Goal: Complete application form: Complete application form

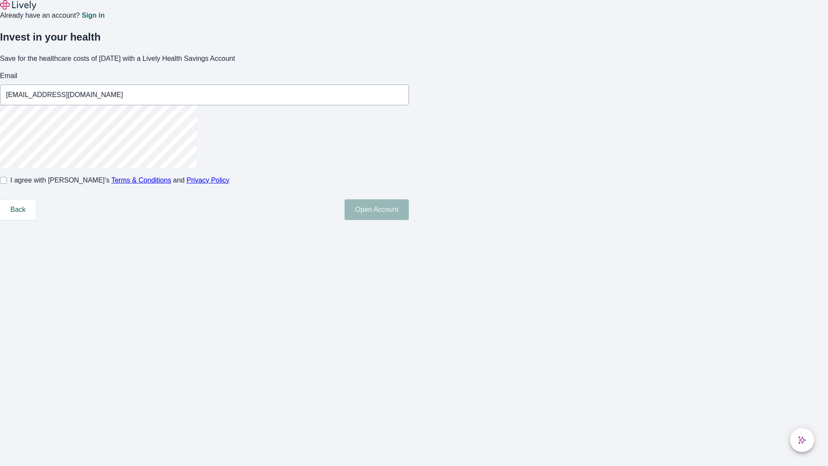
click at [7, 184] on input "I agree with Lively’s Terms & Conditions and Privacy Policy" at bounding box center [3, 180] width 7 height 7
checkbox input "true"
click at [409, 220] on button "Open Account" at bounding box center [377, 209] width 64 height 21
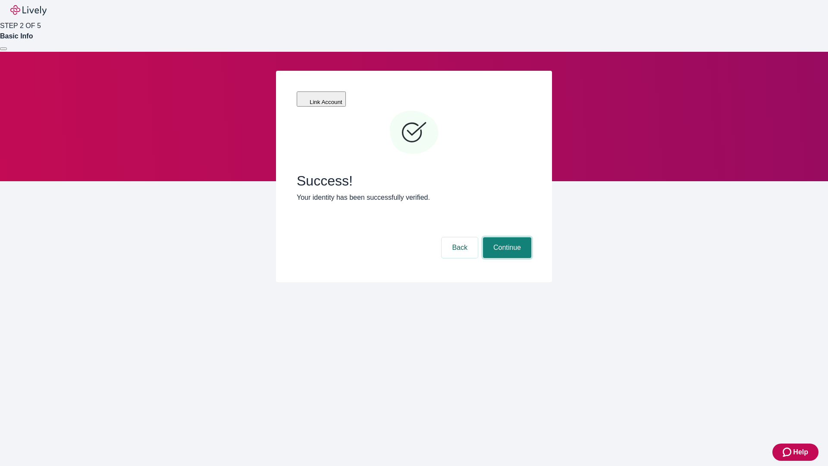
click at [506, 237] on button "Continue" at bounding box center [507, 247] width 48 height 21
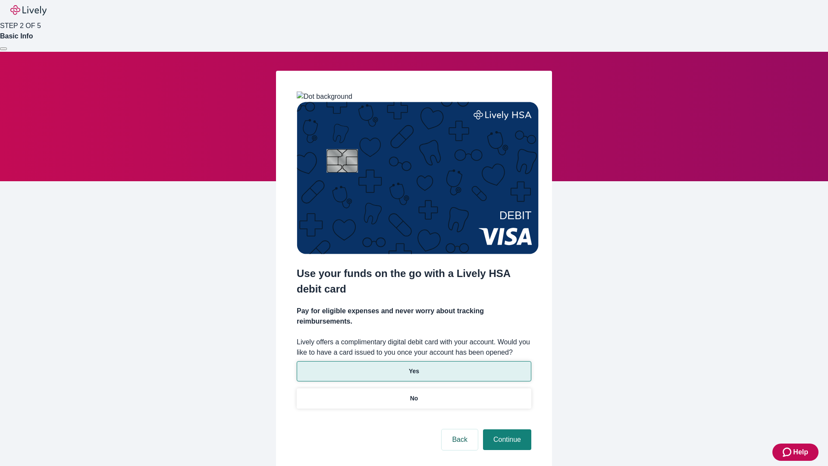
click at [414, 367] on p "Yes" at bounding box center [414, 371] width 10 height 9
click at [506, 429] on button "Continue" at bounding box center [507, 439] width 48 height 21
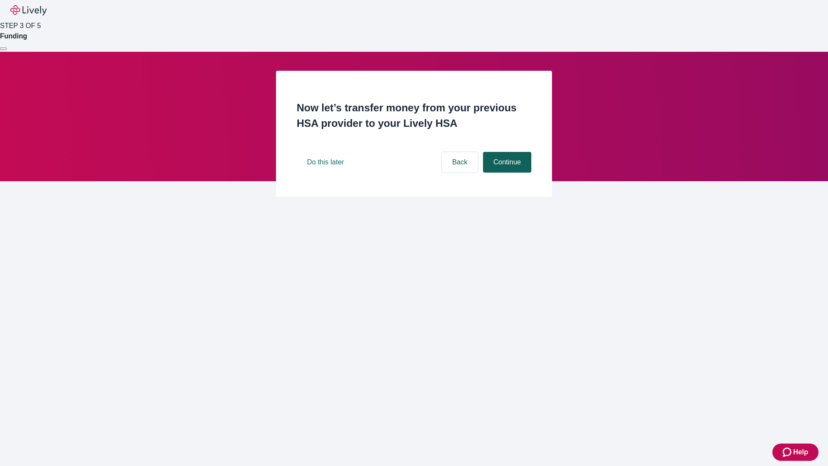
click at [506, 173] on button "Continue" at bounding box center [507, 162] width 48 height 21
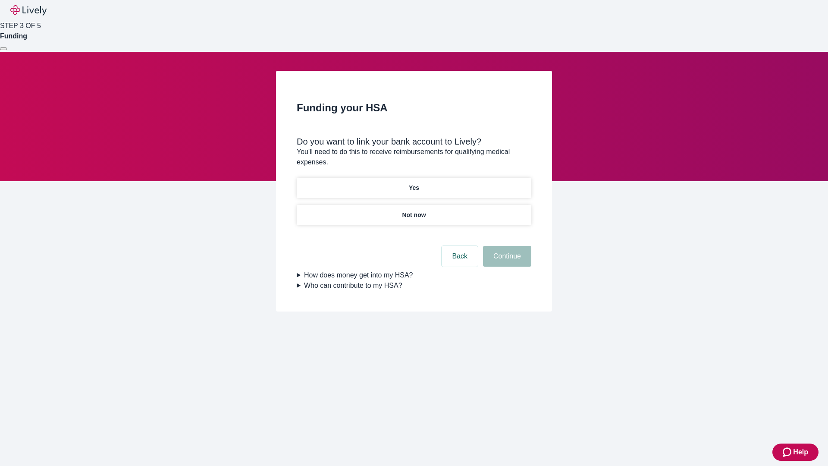
click at [414, 183] on p "Yes" at bounding box center [414, 187] width 10 height 9
click at [506, 246] on button "Continue" at bounding box center [507, 256] width 48 height 21
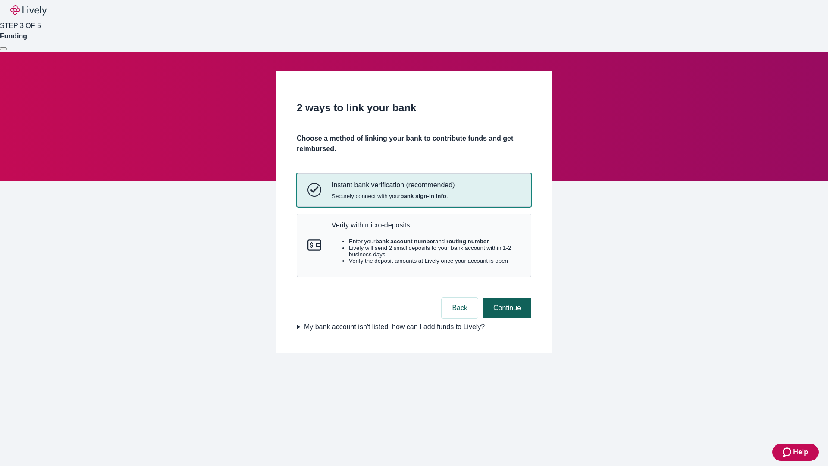
click at [426, 229] on p "Verify with micro-deposits" at bounding box center [426, 225] width 189 height 8
click at [506, 318] on button "Continue" at bounding box center [507, 308] width 48 height 21
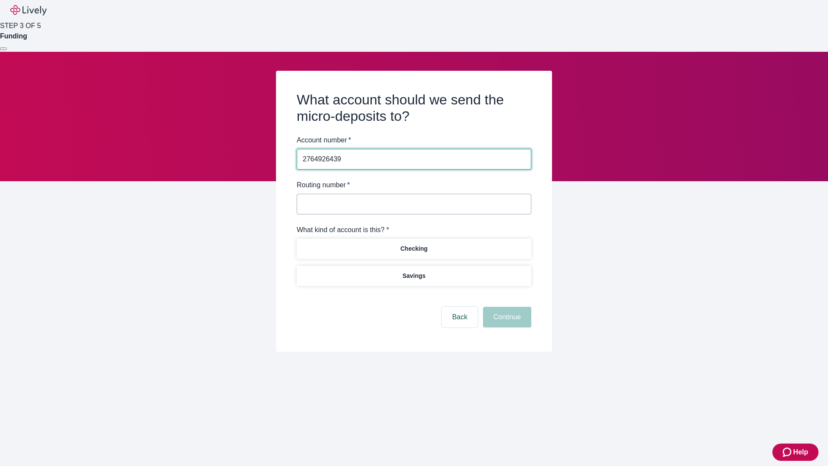
type input "2764926439"
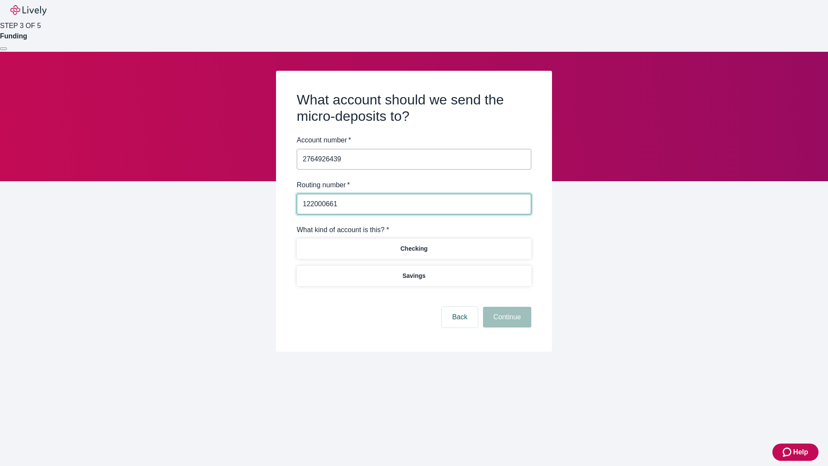
type input "122000661"
click at [414, 248] on p "Checking" at bounding box center [413, 248] width 27 height 9
click at [506, 318] on button "Continue" at bounding box center [507, 317] width 48 height 21
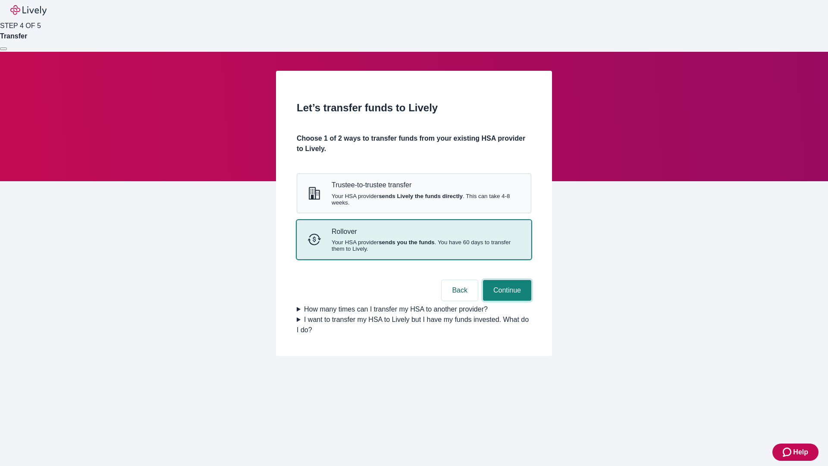
click at [506, 301] on button "Continue" at bounding box center [507, 290] width 48 height 21
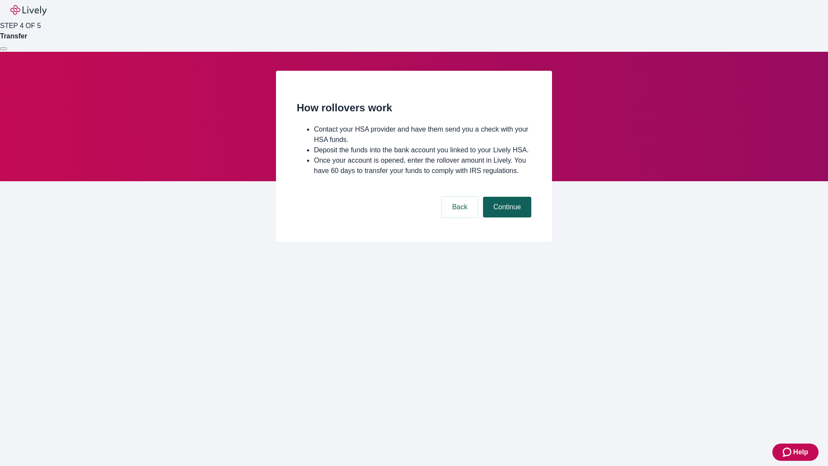
click at [506, 217] on button "Continue" at bounding box center [507, 207] width 48 height 21
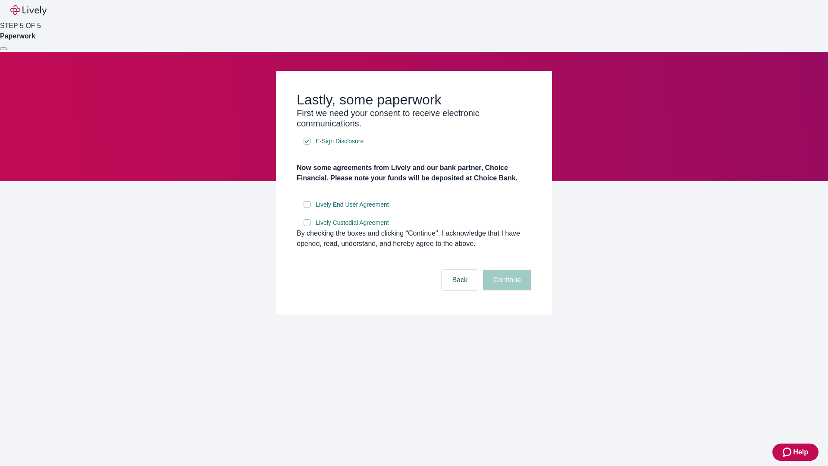
click at [307, 208] on input "Lively End User Agreement" at bounding box center [307, 204] width 7 height 7
checkbox input "true"
click at [307, 226] on input "Lively Custodial Agreement" at bounding box center [307, 222] width 7 height 7
checkbox input "true"
click at [506, 290] on button "Continue" at bounding box center [507, 280] width 48 height 21
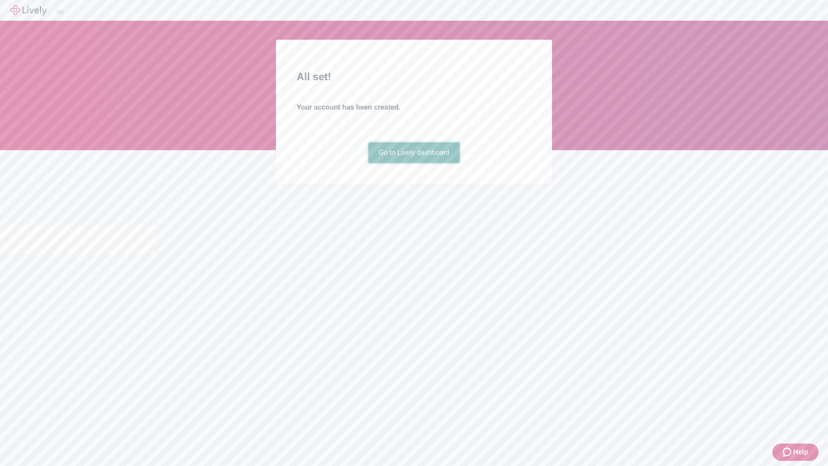
click at [414, 163] on link "Go to Lively dashboard" at bounding box center [414, 152] width 92 height 21
